Goal: Task Accomplishment & Management: Manage account settings

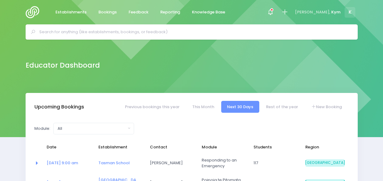
select select "5"
click at [277, 9] on div at bounding box center [271, 12] width 14 height 14
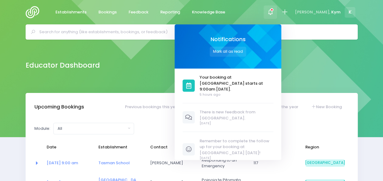
click at [371, 63] on div "Educator Dashboard" at bounding box center [191, 66] width 383 height 53
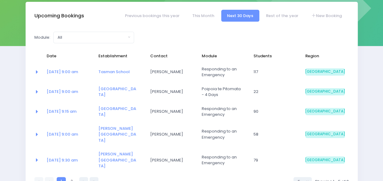
scroll to position [91, 0]
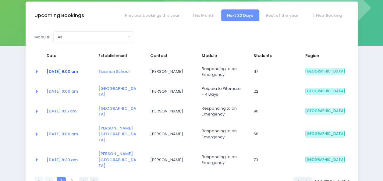
click at [70, 73] on link "06 Oct at 9:00 am" at bounding box center [62, 72] width 31 height 6
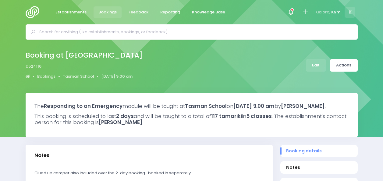
select select "5"
click at [316, 65] on link "Edit" at bounding box center [316, 65] width 20 height 12
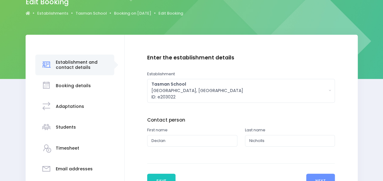
scroll to position [59, 0]
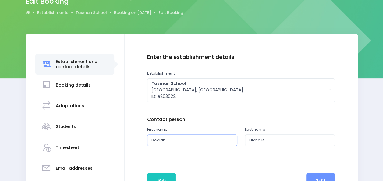
click at [178, 140] on input "Declan" at bounding box center [192, 140] width 90 height 12
type input "D"
type input "Ally"
click at [161, 176] on button "Save" at bounding box center [161, 180] width 29 height 15
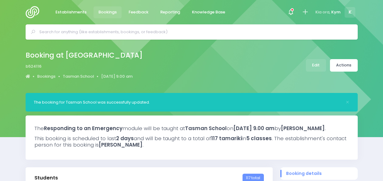
select select "5"
click at [77, 12] on span "Establishments" at bounding box center [70, 12] width 31 height 6
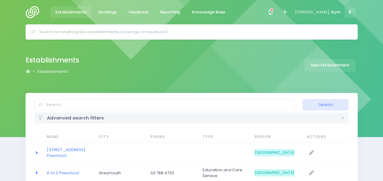
select select "20"
click at [102, 11] on span "Bookings" at bounding box center [107, 12] width 18 height 6
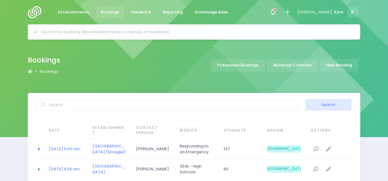
select select "20"
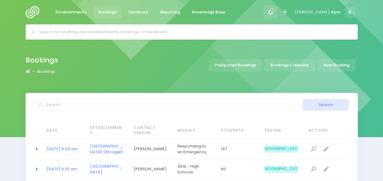
click at [277, 5] on div at bounding box center [271, 12] width 14 height 14
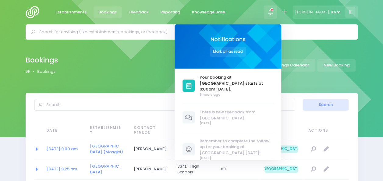
click at [347, 11] on span "K" at bounding box center [350, 12] width 11 height 11
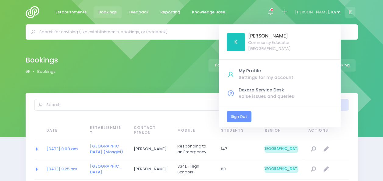
click at [252, 120] on link "Sign Out" at bounding box center [239, 116] width 25 height 11
